Goal: Check status

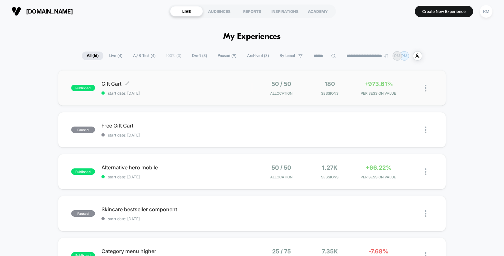
click at [179, 85] on span "Gift Cart Click to edit experience details" at bounding box center [177, 84] width 150 height 6
click at [193, 179] on span "start date: [DATE]" at bounding box center [177, 177] width 150 height 5
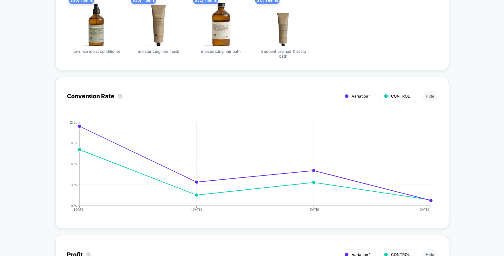
scroll to position [674, 0]
